Goal: Information Seeking & Learning: Learn about a topic

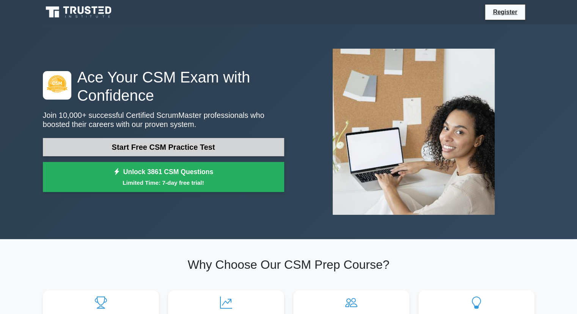
click at [176, 148] on link "Start Free CSM Practice Test" at bounding box center [163, 147] width 241 height 18
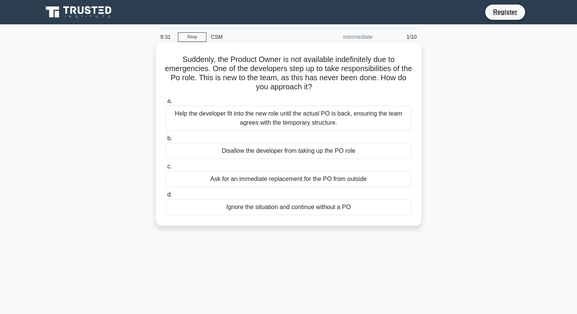
click at [268, 123] on div "Help the developer fit into the new role until the actual PO is back, ensuring …" at bounding box center [289, 118] width 246 height 25
click at [166, 104] on input "a. Help the developer fit into the new role until the actual PO is back, ensuri…" at bounding box center [166, 101] width 0 height 5
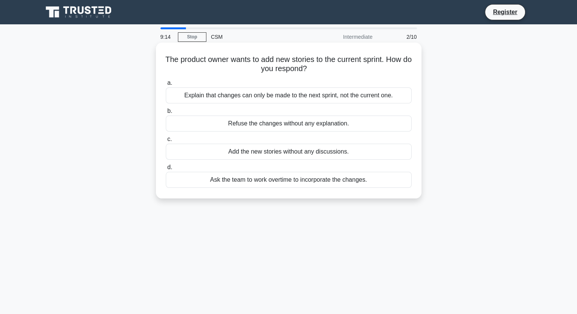
click at [322, 97] on div "Explain that changes can only be made to the next sprint, not the current one." at bounding box center [289, 95] width 246 height 16
click at [166, 85] on input "a. Explain that changes can only be made to the next sprint, not the current on…" at bounding box center [166, 82] width 0 height 5
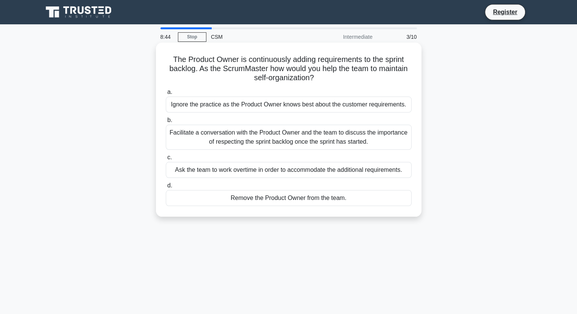
click at [311, 142] on div "Facilitate a conversation with the Product Owner and the team to discuss the im…" at bounding box center [289, 137] width 246 height 25
click at [166, 123] on input "b. Facilitate a conversation with the Product Owner and the team to discuss the…" at bounding box center [166, 120] width 0 height 5
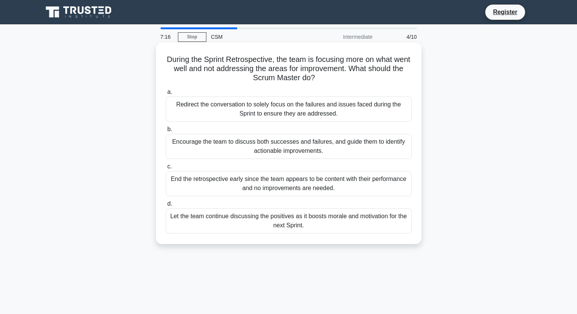
click at [295, 152] on div "Encourage the team to discuss both successes and failures, and guide them to id…" at bounding box center [289, 146] width 246 height 25
click at [166, 132] on input "b. Encourage the team to discuss both successes and failures, and guide them to…" at bounding box center [166, 129] width 0 height 5
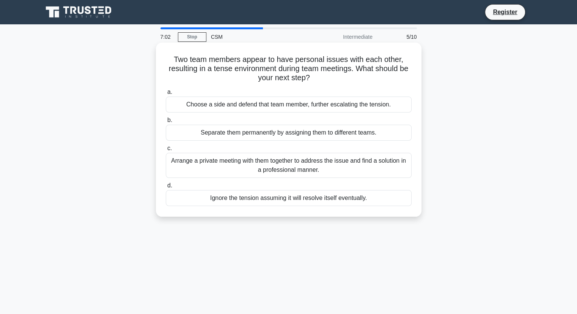
click at [294, 164] on div "Arrange a private meeting with them together to address the issue and find a so…" at bounding box center [289, 165] width 246 height 25
click at [166, 151] on input "c. Arrange a private meeting with them together to address the issue and find a…" at bounding box center [166, 148] width 0 height 5
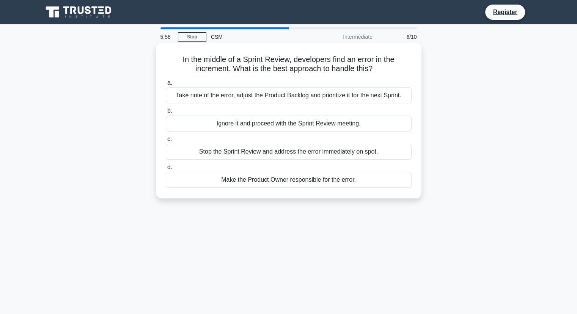
click at [299, 93] on div "Take note of the error, adjust the Product Backlog and prioritize it for the ne…" at bounding box center [289, 95] width 246 height 16
click at [166, 85] on input "a. Take note of the error, adjust the Product Backlog and prioritize it for the…" at bounding box center [166, 82] width 0 height 5
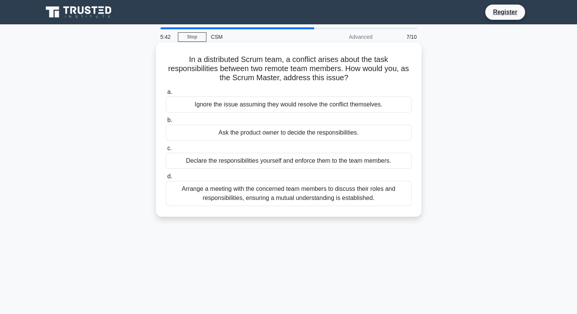
click at [281, 194] on div "Arrange a meeting with the concerned team members to discuss their roles and re…" at bounding box center [289, 193] width 246 height 25
click at [166, 179] on input "d. Arrange a meeting with the concerned team members to discuss their roles and…" at bounding box center [166, 176] width 0 height 5
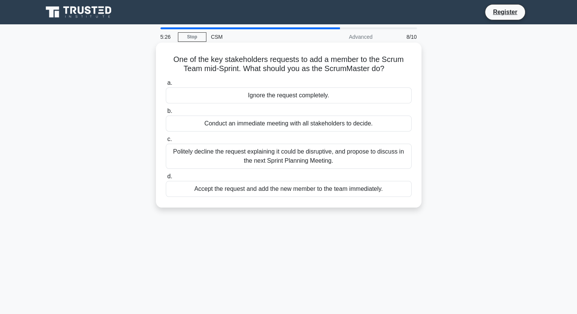
click at [307, 124] on div "Conduct an immediate meeting with all stakeholders to decide." at bounding box center [289, 123] width 246 height 16
click at [166, 114] on input "b. Conduct an immediate meeting with all stakeholders to decide." at bounding box center [166, 111] width 0 height 5
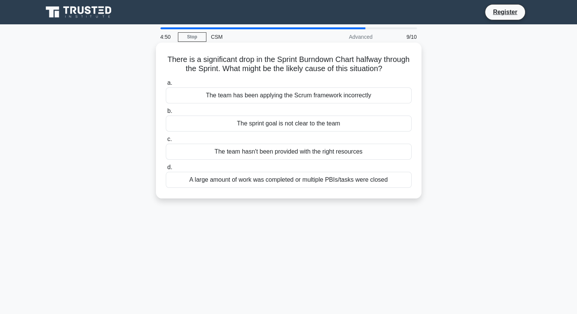
click at [285, 180] on div "A large amount of work was completed or multiple PBIs/tasks were closed" at bounding box center [289, 180] width 246 height 16
click at [166, 170] on input "d. A large amount of work was completed or multiple PBIs/tasks were closed" at bounding box center [166, 167] width 0 height 5
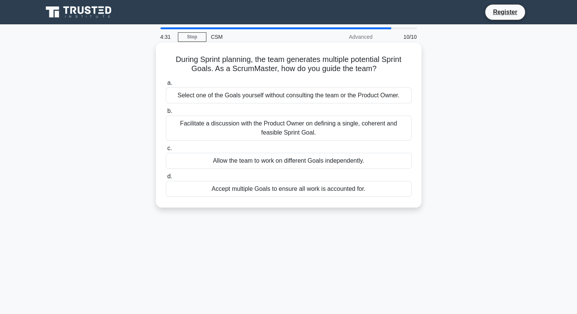
click at [313, 123] on div "Facilitate a discussion with the Product Owner on defining a single, coherent a…" at bounding box center [289, 127] width 246 height 25
click at [166, 114] on input "b. Facilitate a discussion with the Product Owner on defining a single, coheren…" at bounding box center [166, 111] width 0 height 5
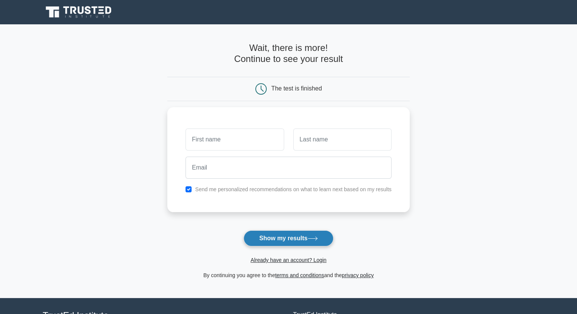
click at [269, 232] on button "Show my results" at bounding box center [289, 238] width 90 height 16
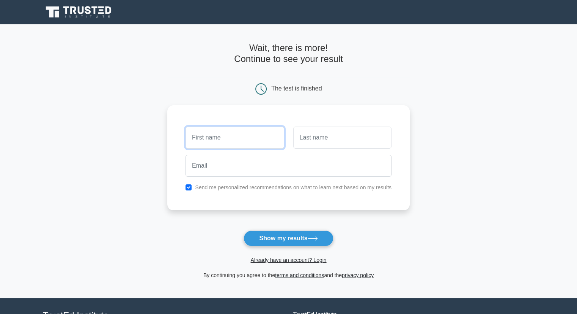
click at [214, 141] on input "text" at bounding box center [235, 137] width 98 height 22
type input "kavya"
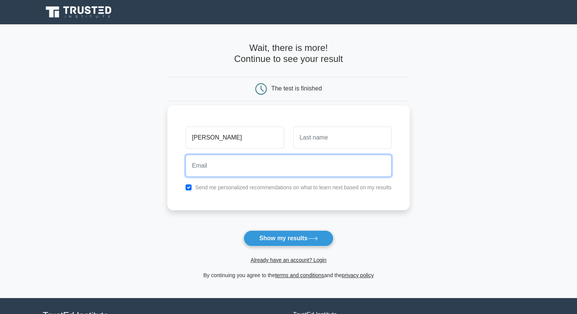
click at [239, 167] on input "email" at bounding box center [289, 166] width 206 height 22
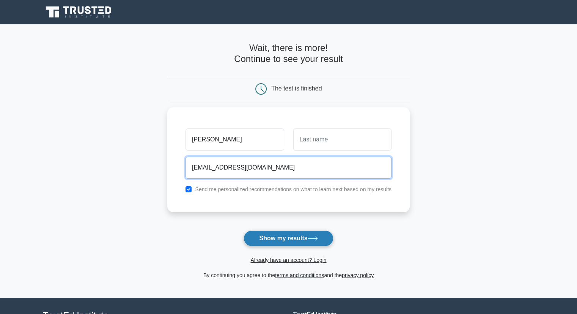
type input "kavya102@gmail.com"
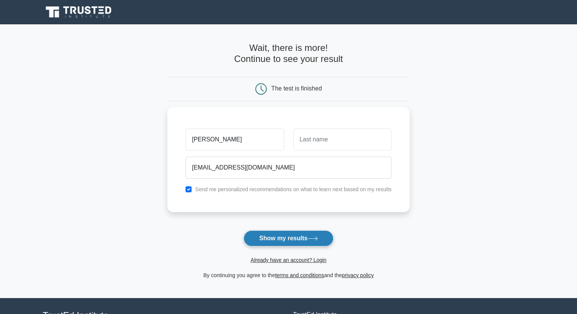
click at [285, 239] on button "Show my results" at bounding box center [289, 238] width 90 height 16
type input "chinthala"
click at [293, 240] on button "Show my results" at bounding box center [289, 238] width 90 height 16
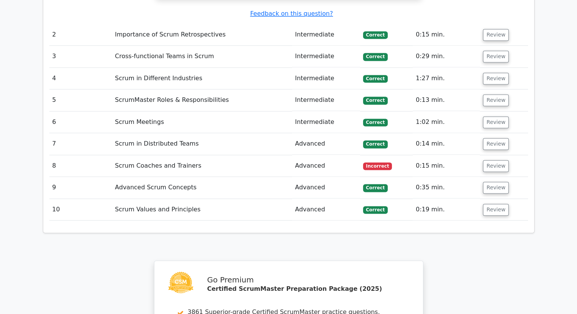
scroll to position [1078, 0]
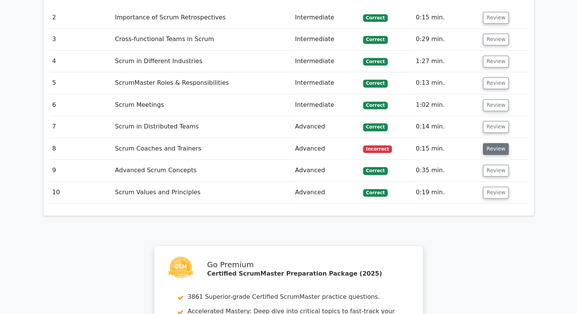
click at [498, 143] on button "Review" at bounding box center [496, 149] width 26 height 12
